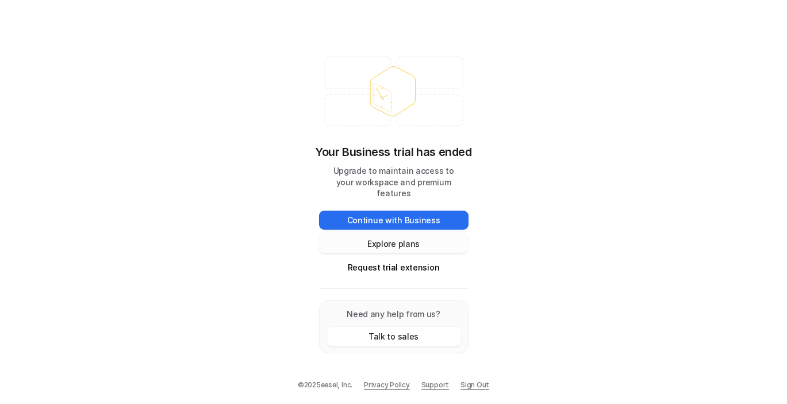
click at [414, 239] on button "Explore plans" at bounding box center [394, 243] width 150 height 19
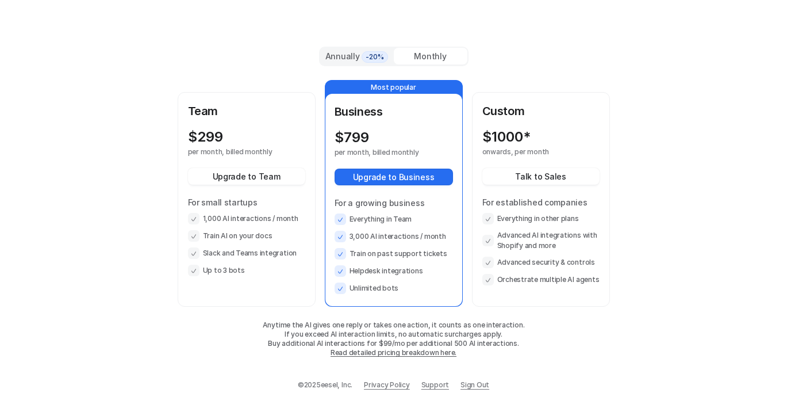
click at [346, 55] on div "Annually -20%" at bounding box center [357, 56] width 64 height 13
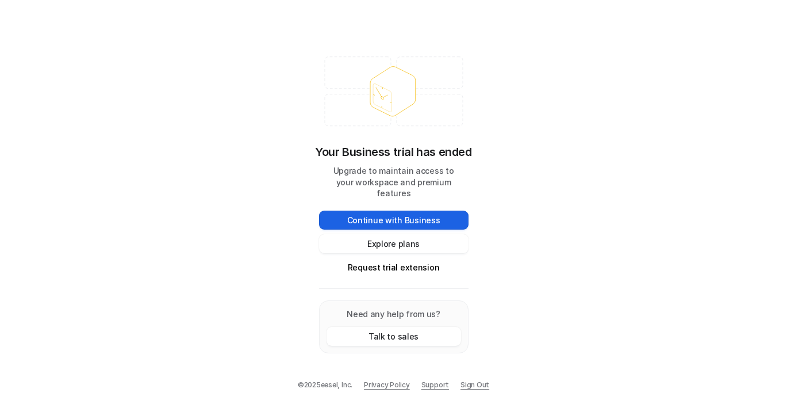
click at [408, 214] on button "Continue with Business" at bounding box center [394, 219] width 150 height 19
